Goal: Navigation & Orientation: Find specific page/section

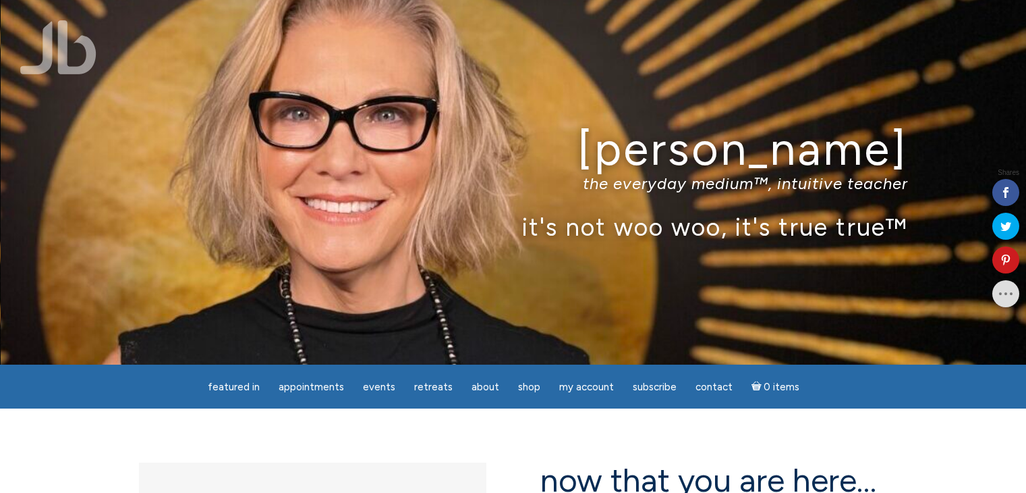
scroll to position [270, 0]
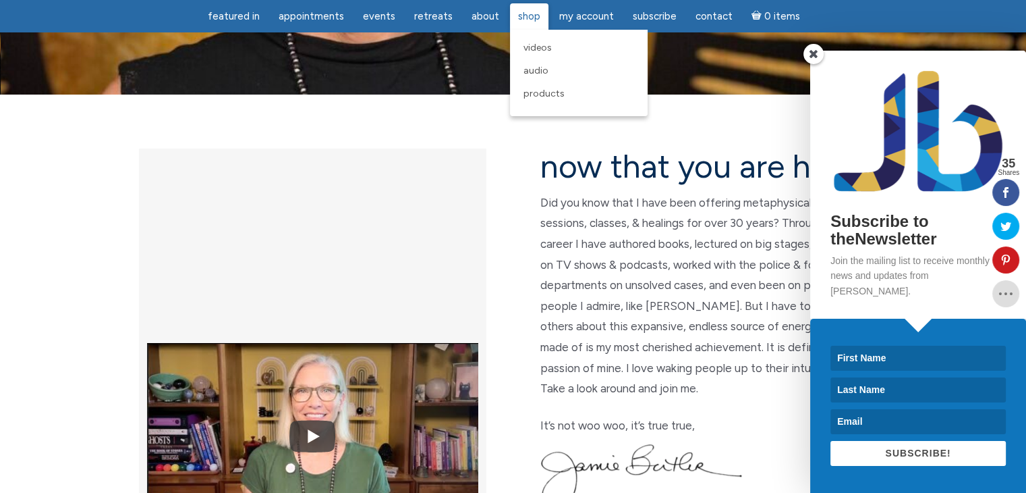
click at [524, 18] on span "Shop" at bounding box center [529, 16] width 22 height 12
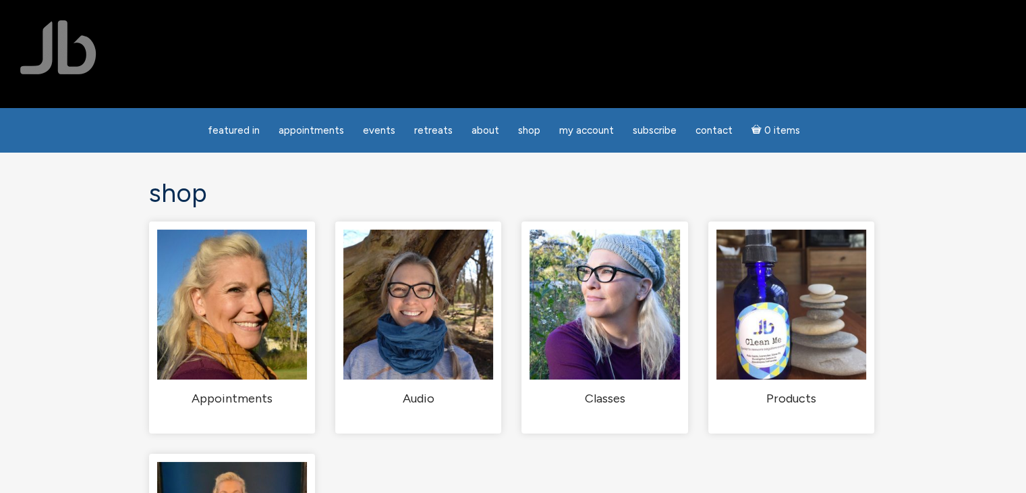
click at [812, 69] on div at bounding box center [513, 54] width 1026 height 108
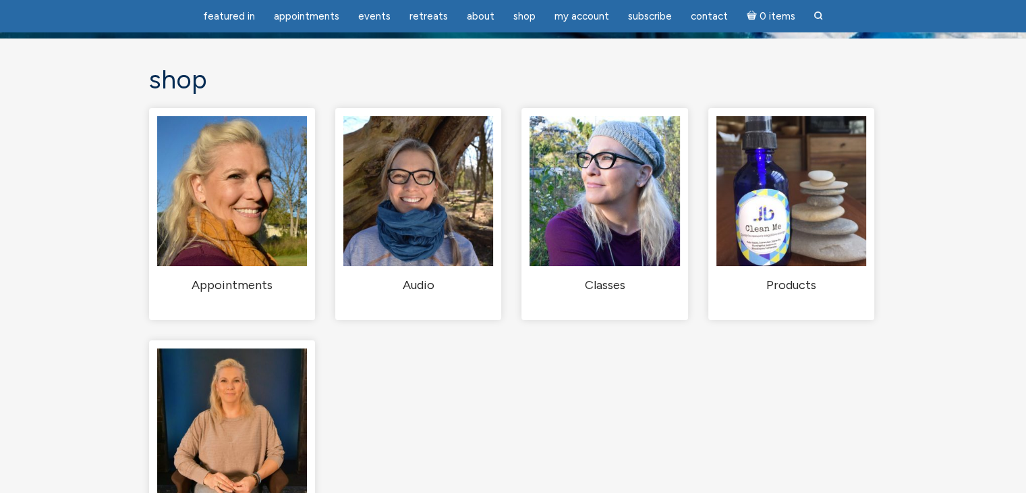
scroll to position [67, 0]
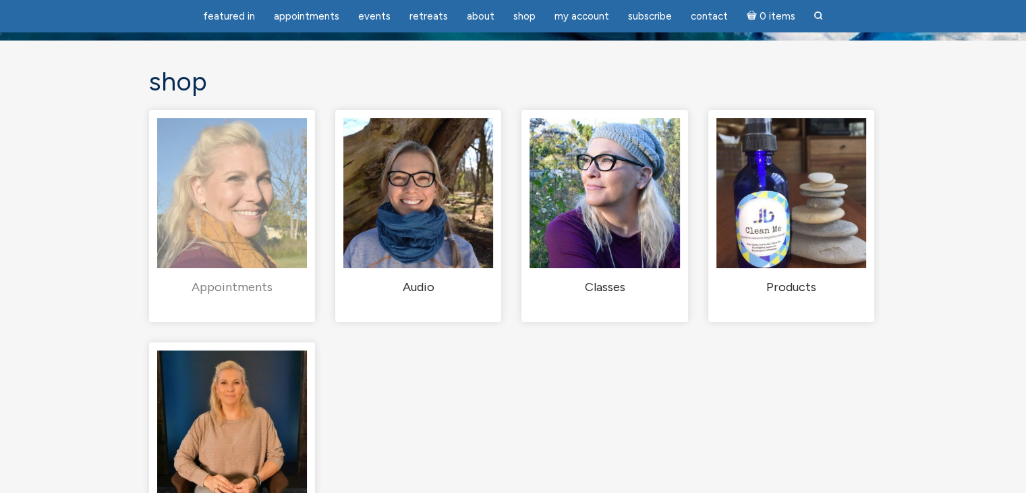
click at [248, 232] on img "Visit product category Appointments" at bounding box center [232, 193] width 150 height 150
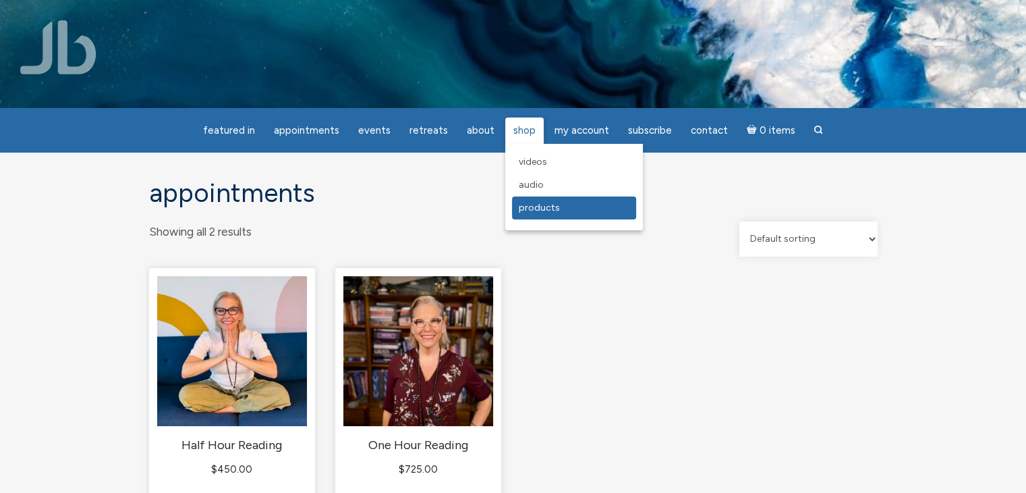
click at [524, 212] on span "Products" at bounding box center [539, 207] width 41 height 11
